Goal: Navigation & Orientation: Find specific page/section

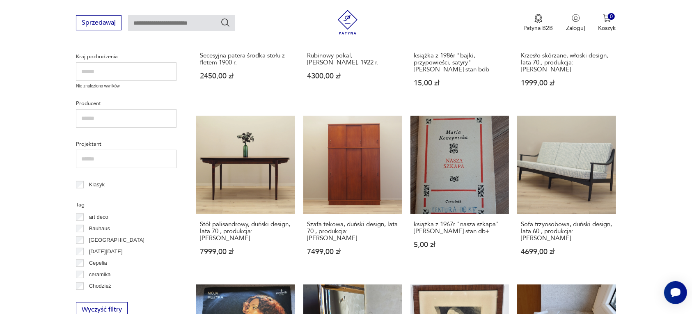
click at [639, 116] on section "Filtruj produkty Cena MIN MAX OK Promocja Datowanie OK Kraj pochodzenia Nie zna…" at bounding box center [346, 309] width 692 height 781
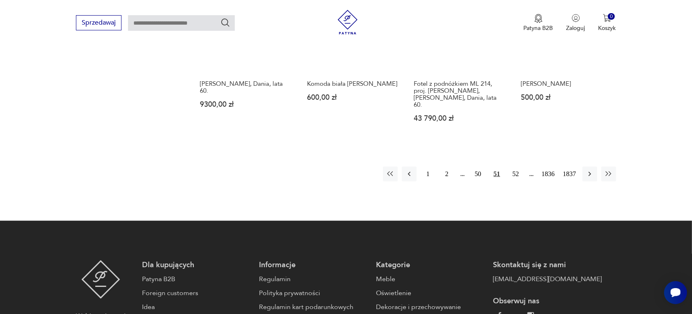
scroll to position [824, 0]
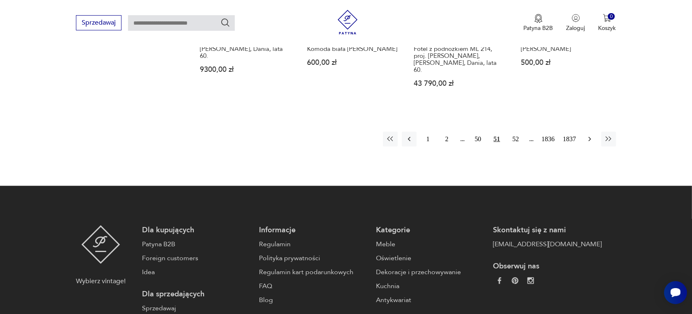
click at [587, 135] on icon "button" at bounding box center [590, 139] width 8 height 8
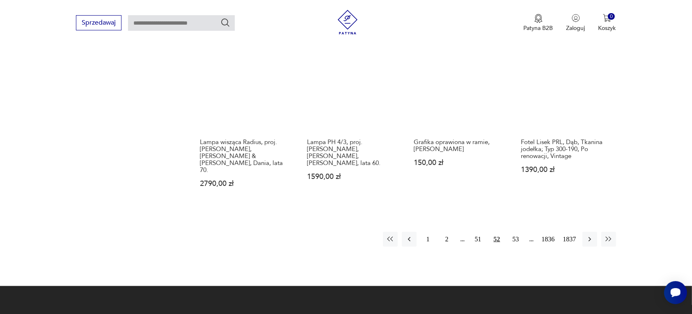
scroll to position [722, 0]
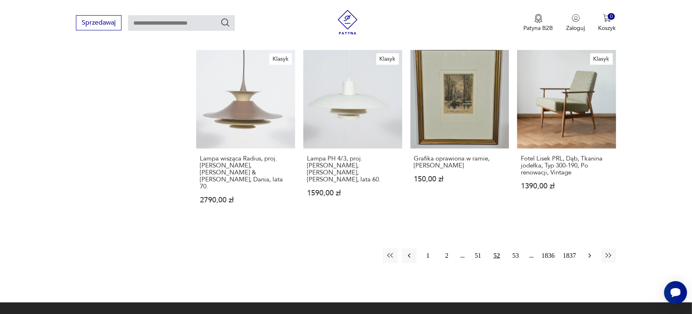
click at [588, 252] on icon "button" at bounding box center [590, 256] width 8 height 8
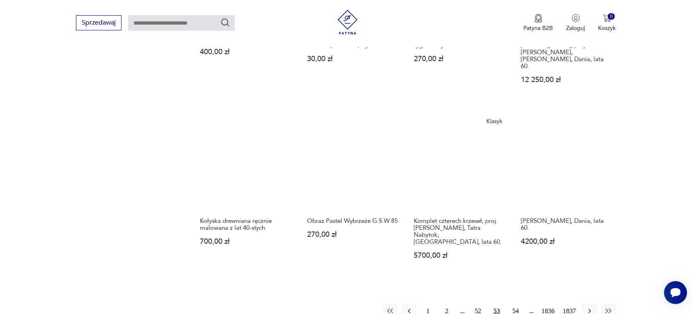
scroll to position [773, 0]
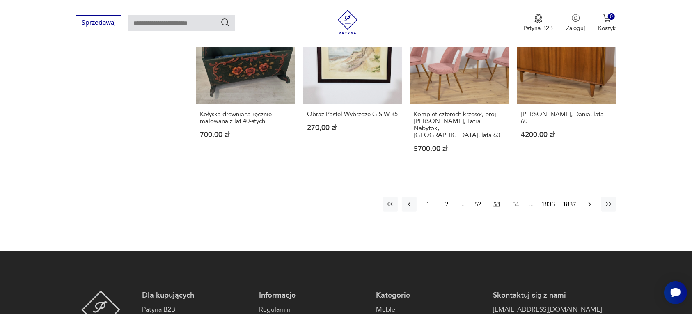
click at [588, 200] on icon "button" at bounding box center [590, 204] width 8 height 8
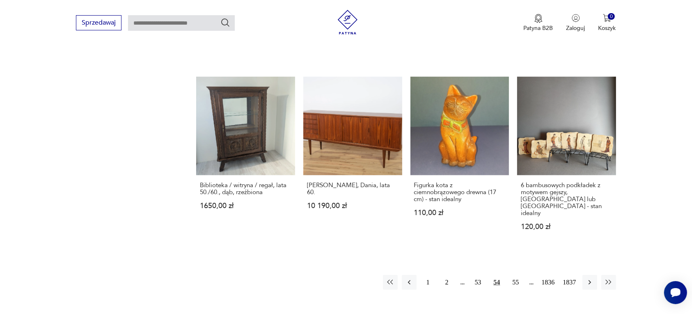
scroll to position [722, 0]
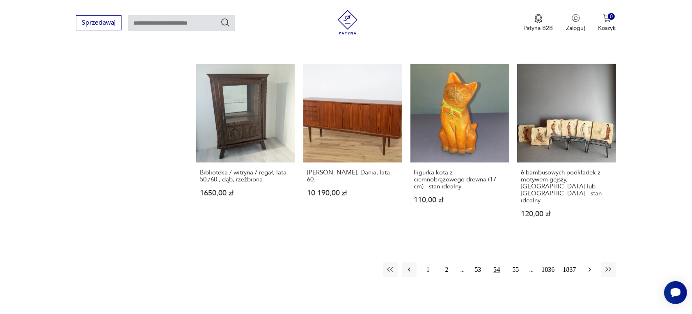
click at [590, 266] on icon "button" at bounding box center [590, 270] width 8 height 8
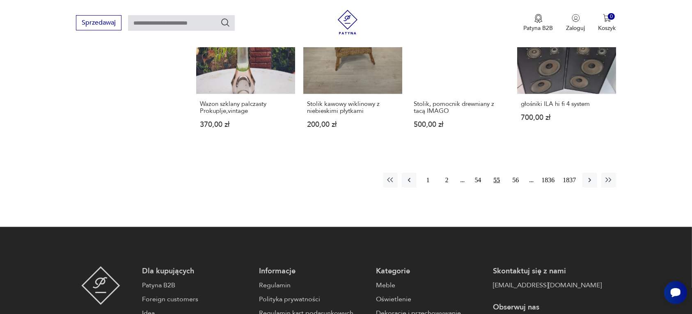
scroll to position [773, 0]
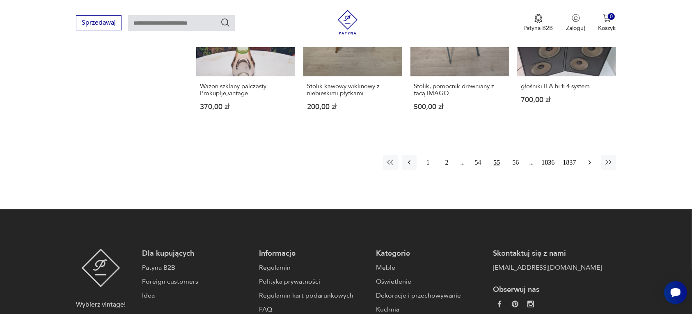
click at [588, 159] on icon "button" at bounding box center [590, 162] width 8 height 8
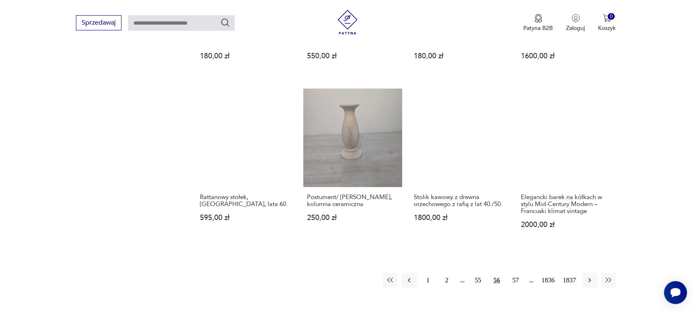
scroll to position [671, 0]
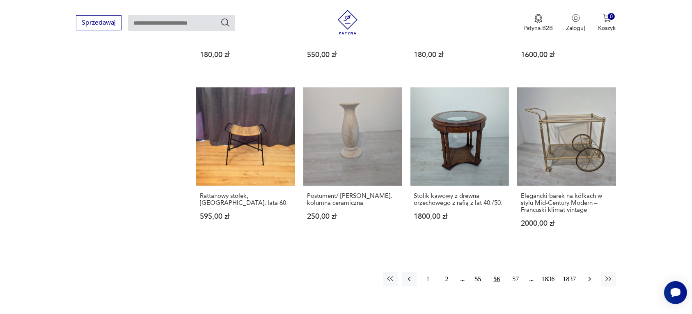
click at [590, 275] on icon "button" at bounding box center [590, 279] width 8 height 8
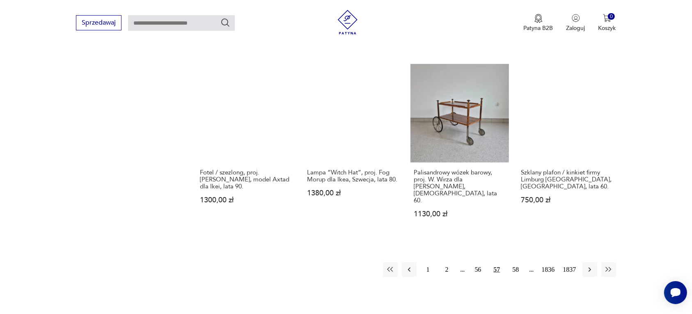
scroll to position [722, 0]
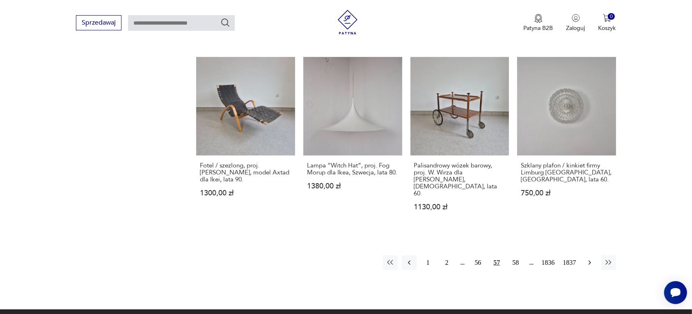
click at [588, 259] on icon "button" at bounding box center [590, 263] width 8 height 8
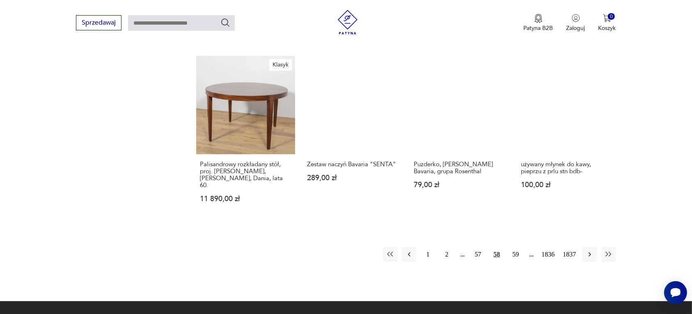
scroll to position [722, 0]
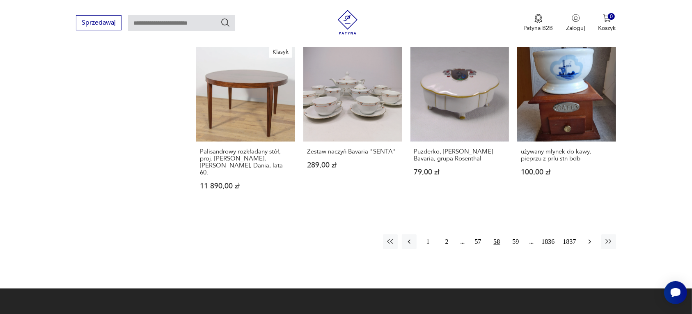
click at [589, 238] on icon "button" at bounding box center [590, 242] width 8 height 8
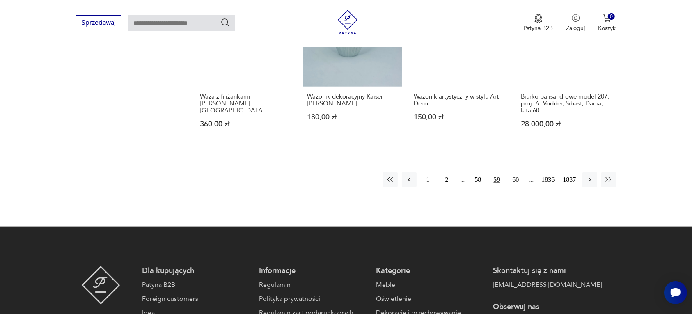
scroll to position [773, 0]
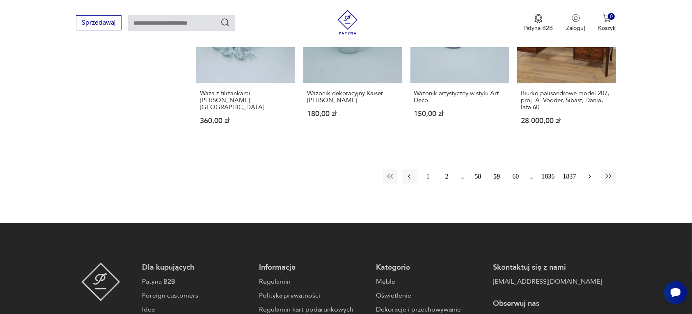
click at [588, 172] on icon "button" at bounding box center [590, 176] width 8 height 8
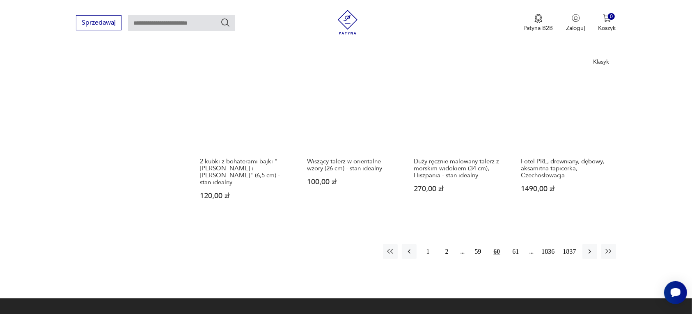
scroll to position [722, 0]
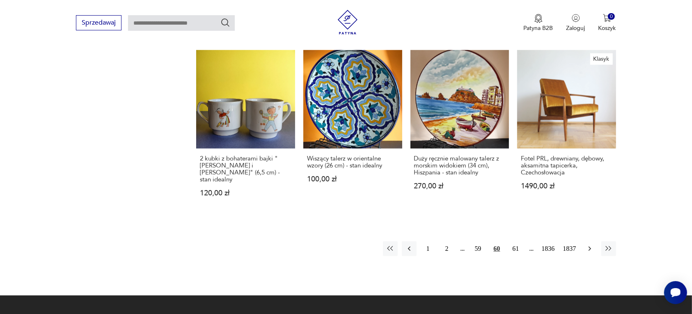
click at [588, 245] on icon "button" at bounding box center [590, 249] width 8 height 8
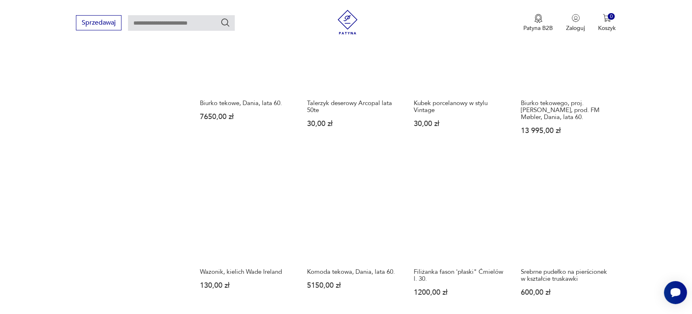
scroll to position [671, 0]
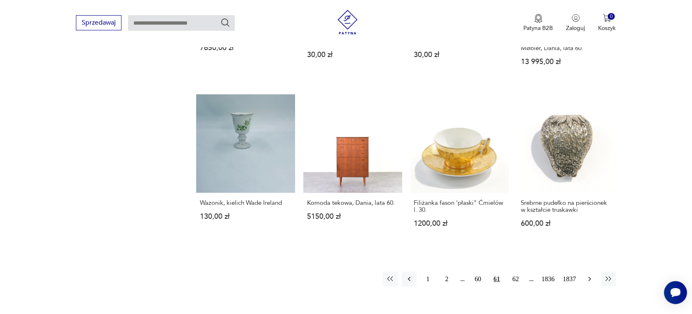
click at [590, 275] on icon "button" at bounding box center [590, 279] width 8 height 8
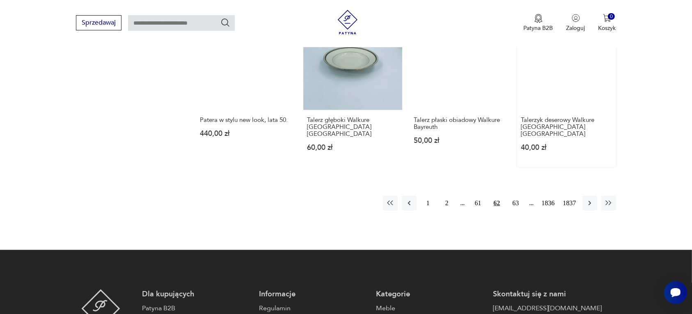
scroll to position [773, 0]
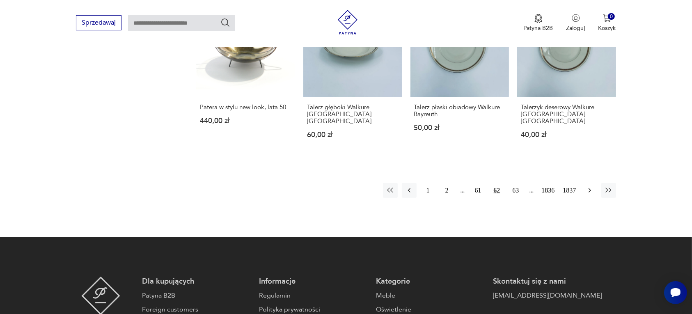
click at [588, 186] on icon "button" at bounding box center [590, 190] width 8 height 8
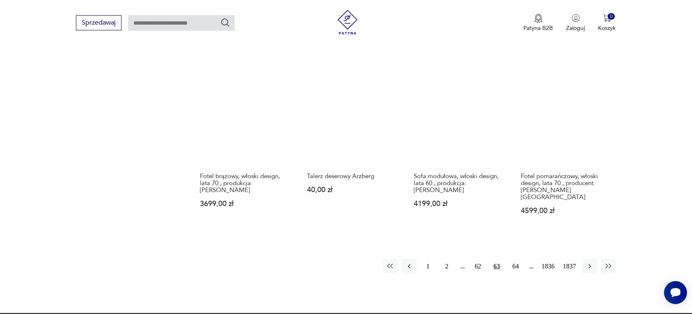
scroll to position [671, 0]
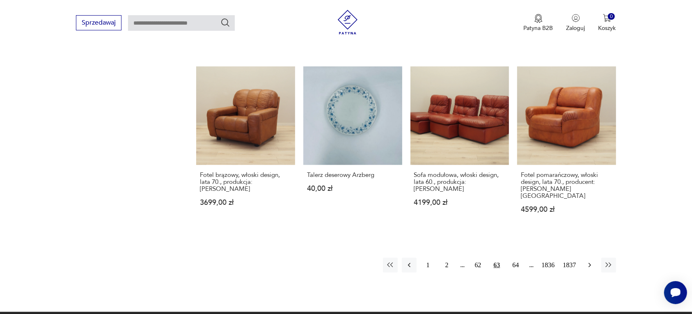
click at [588, 261] on icon "button" at bounding box center [590, 265] width 8 height 8
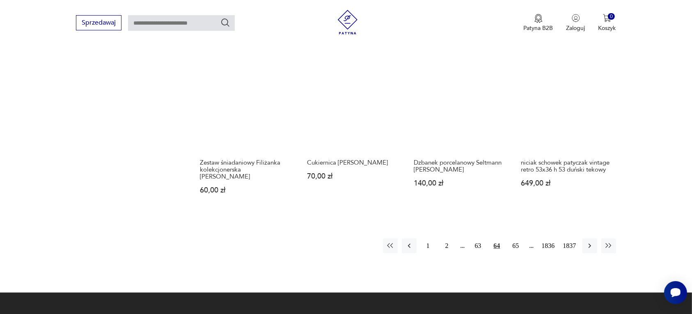
scroll to position [722, 0]
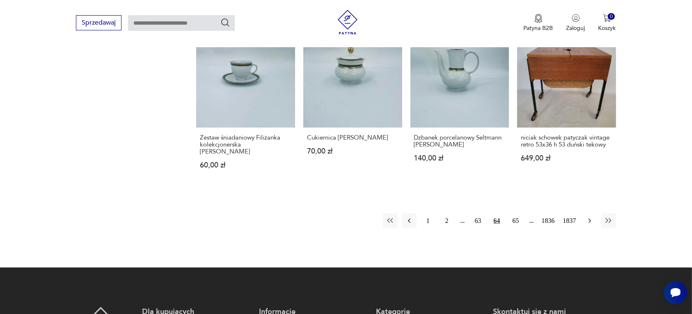
click at [588, 219] on icon "button" at bounding box center [590, 221] width 8 height 8
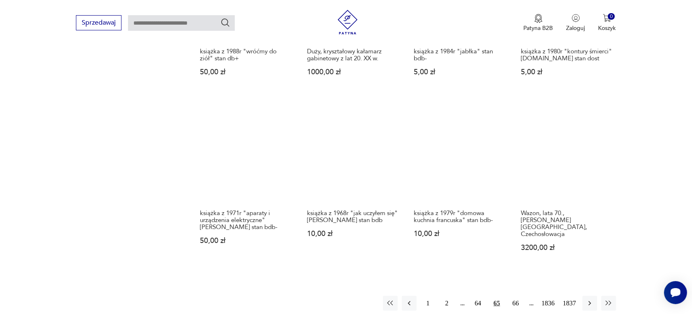
scroll to position [671, 0]
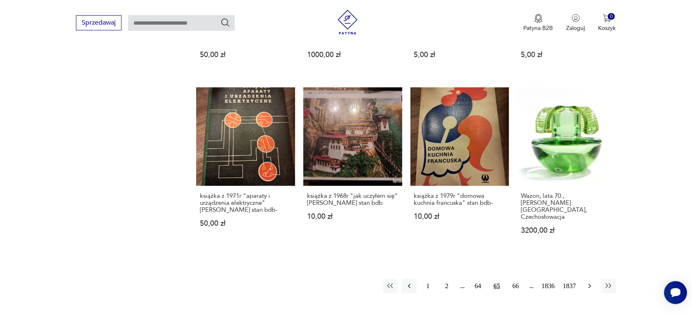
click at [588, 284] on icon "button" at bounding box center [589, 286] width 2 height 5
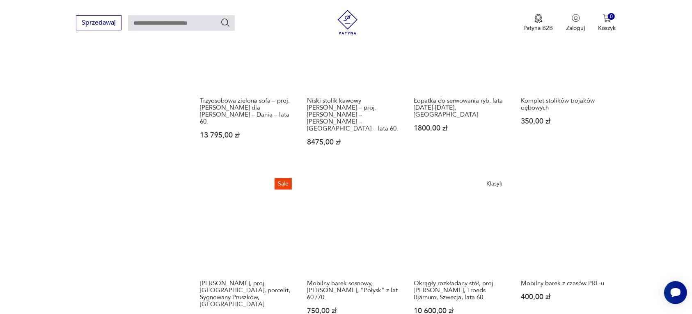
scroll to position [671, 0]
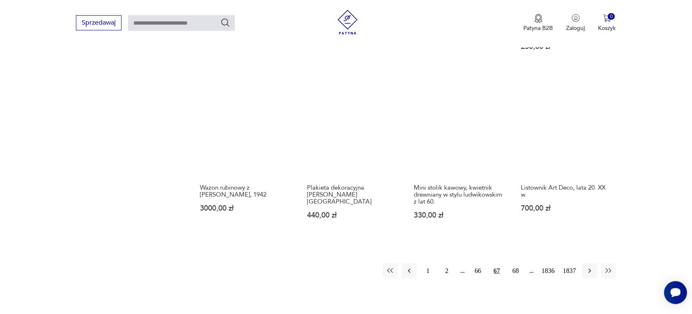
scroll to position [722, 0]
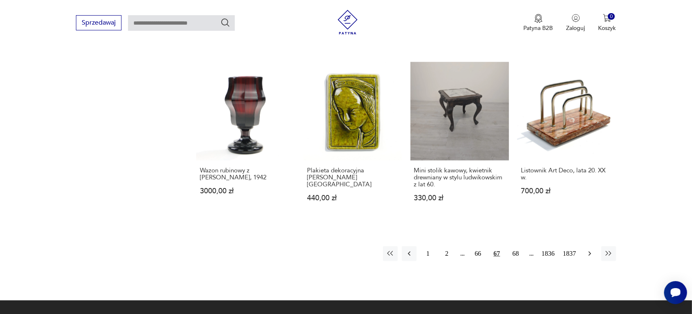
click at [589, 248] on button "button" at bounding box center [590, 253] width 15 height 15
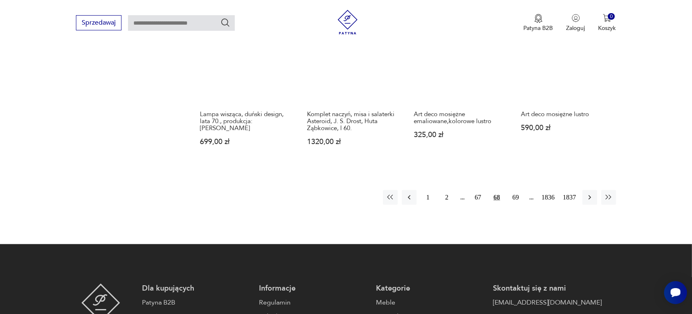
scroll to position [773, 0]
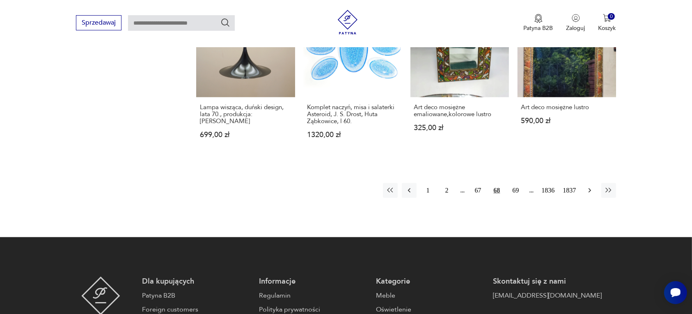
click at [590, 186] on icon "button" at bounding box center [590, 190] width 8 height 8
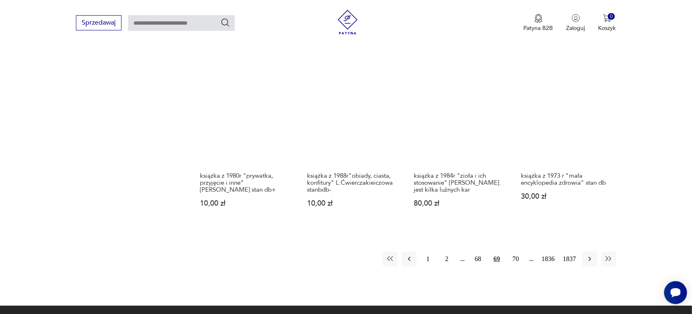
scroll to position [722, 0]
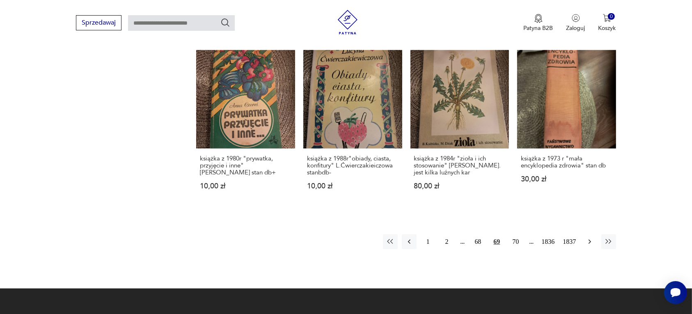
click at [586, 238] on icon "button" at bounding box center [590, 242] width 8 height 8
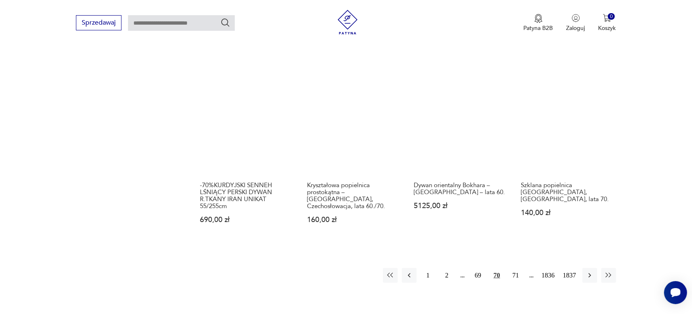
scroll to position [722, 0]
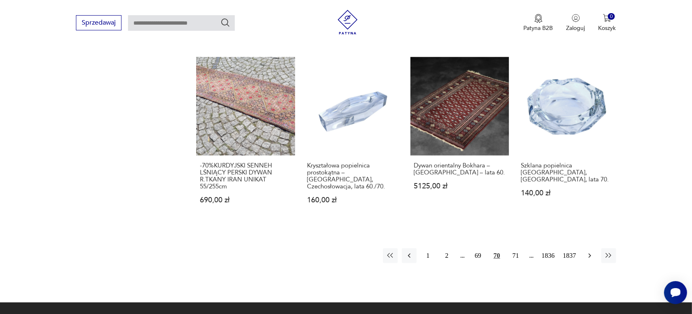
click at [588, 252] on icon "button" at bounding box center [590, 256] width 8 height 8
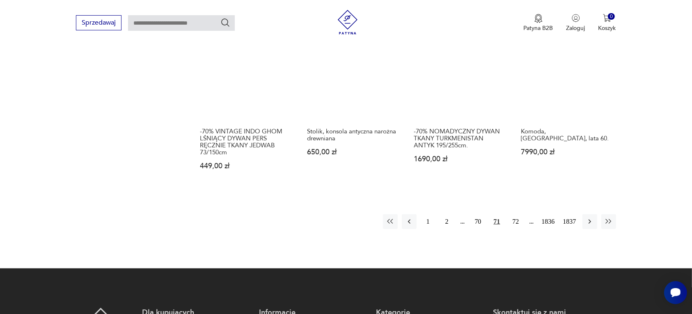
scroll to position [773, 0]
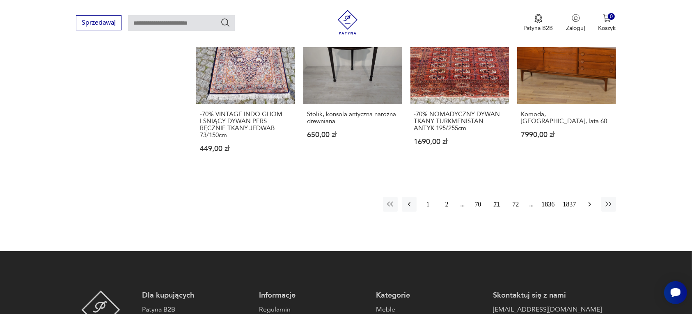
click at [588, 204] on icon "button" at bounding box center [590, 204] width 8 height 8
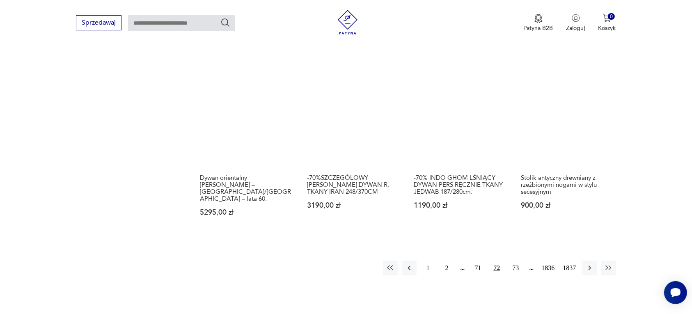
scroll to position [722, 0]
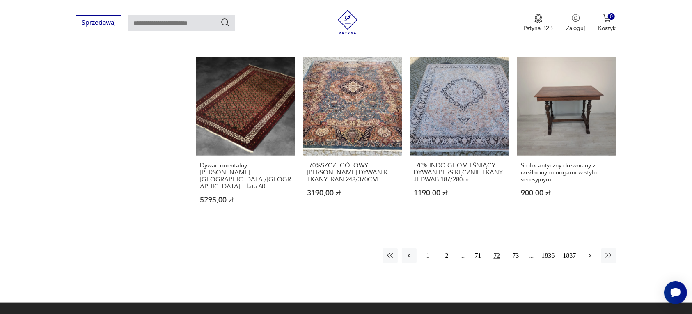
click at [588, 252] on icon "button" at bounding box center [590, 256] width 8 height 8
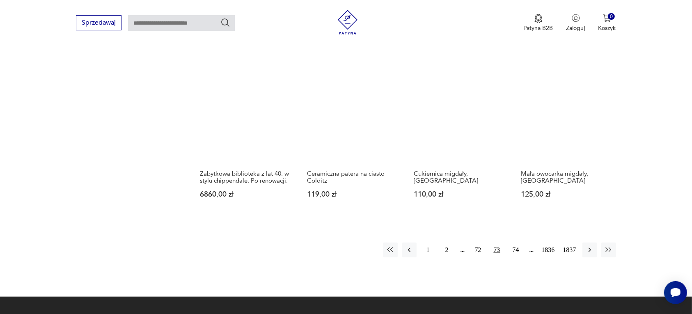
scroll to position [722, 0]
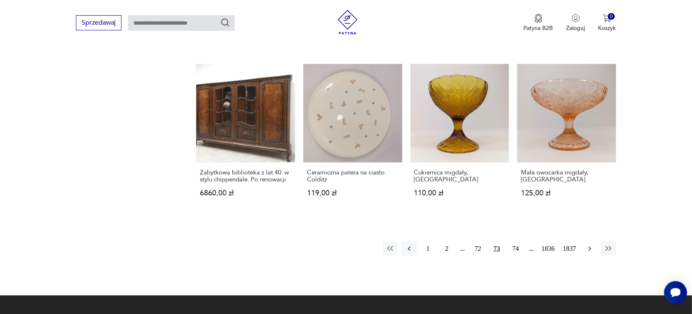
click at [590, 246] on icon "button" at bounding box center [590, 249] width 8 height 8
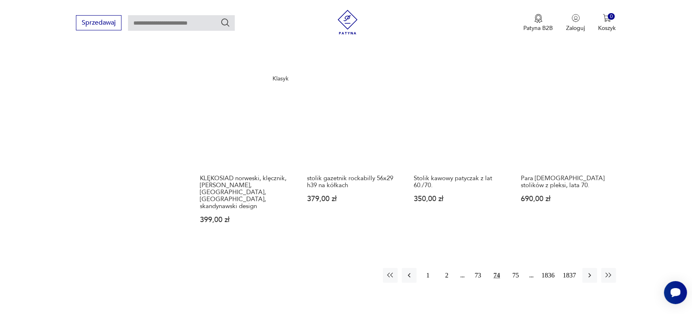
scroll to position [722, 0]
